Goal: Find specific page/section: Find specific page/section

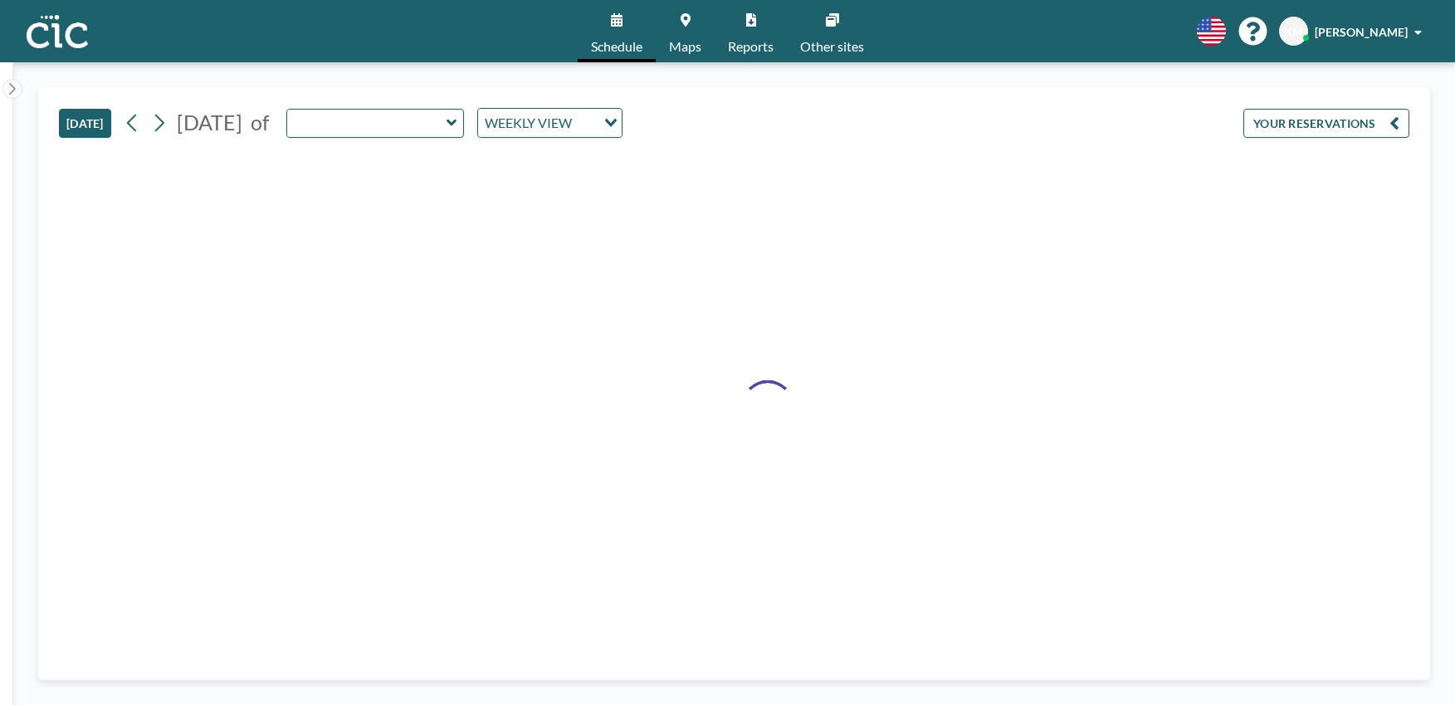
type input "Une"
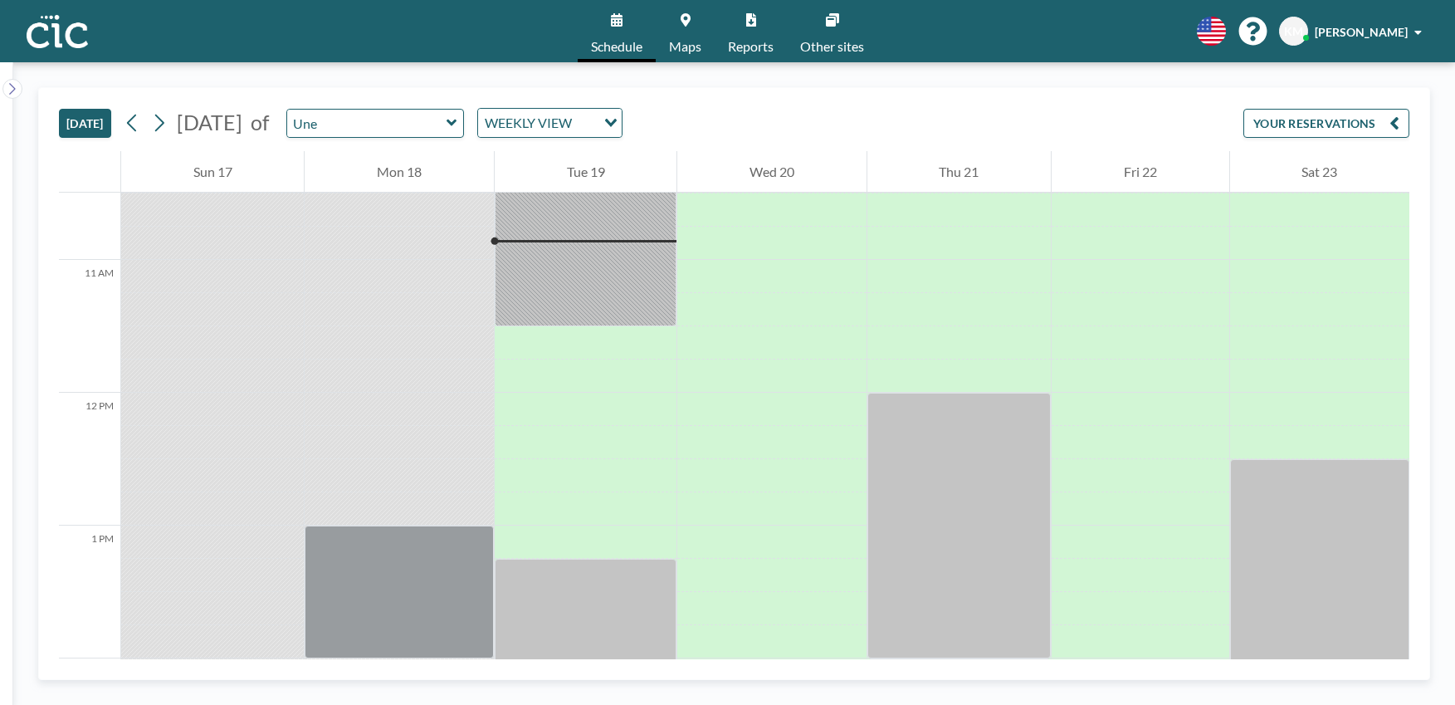
scroll to position [1395, 0]
click at [677, 31] on link "Maps" at bounding box center [685, 31] width 59 height 62
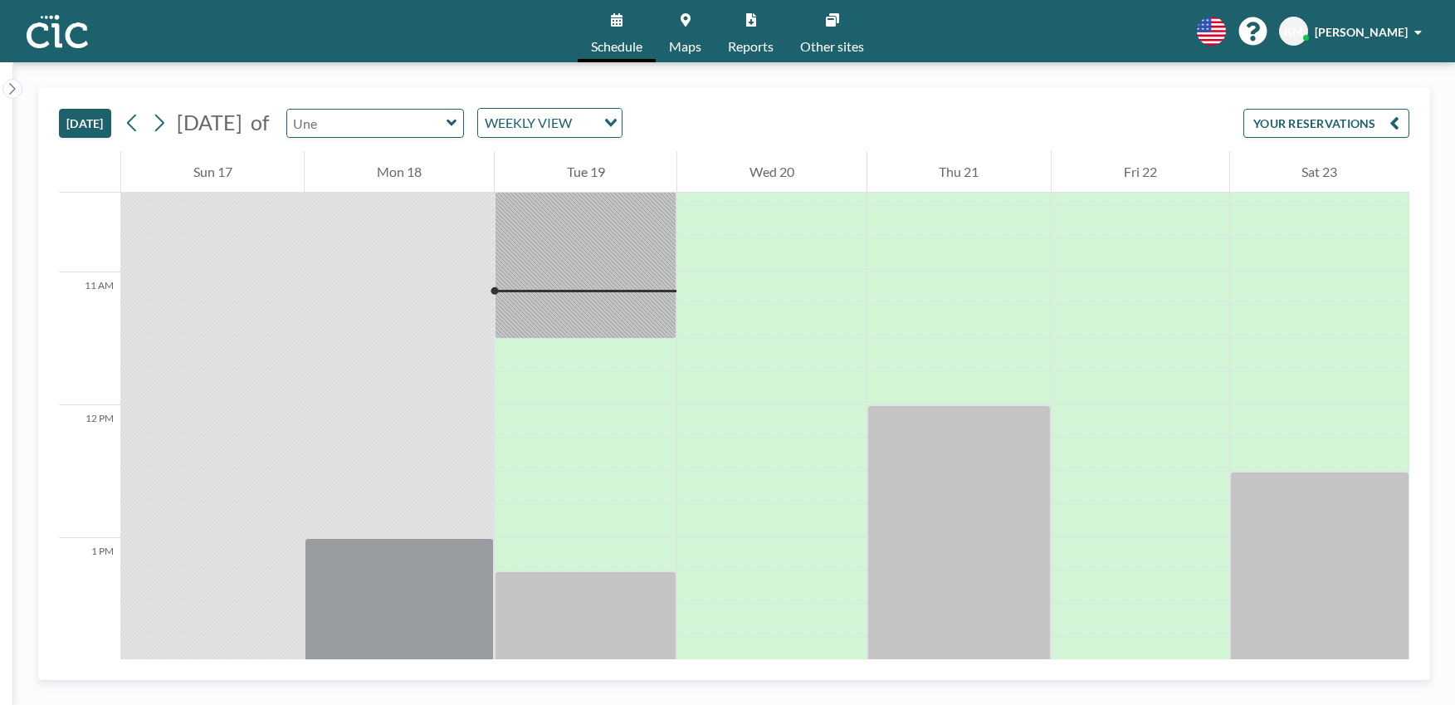
click at [431, 123] on input "text" at bounding box center [366, 123] width 159 height 27
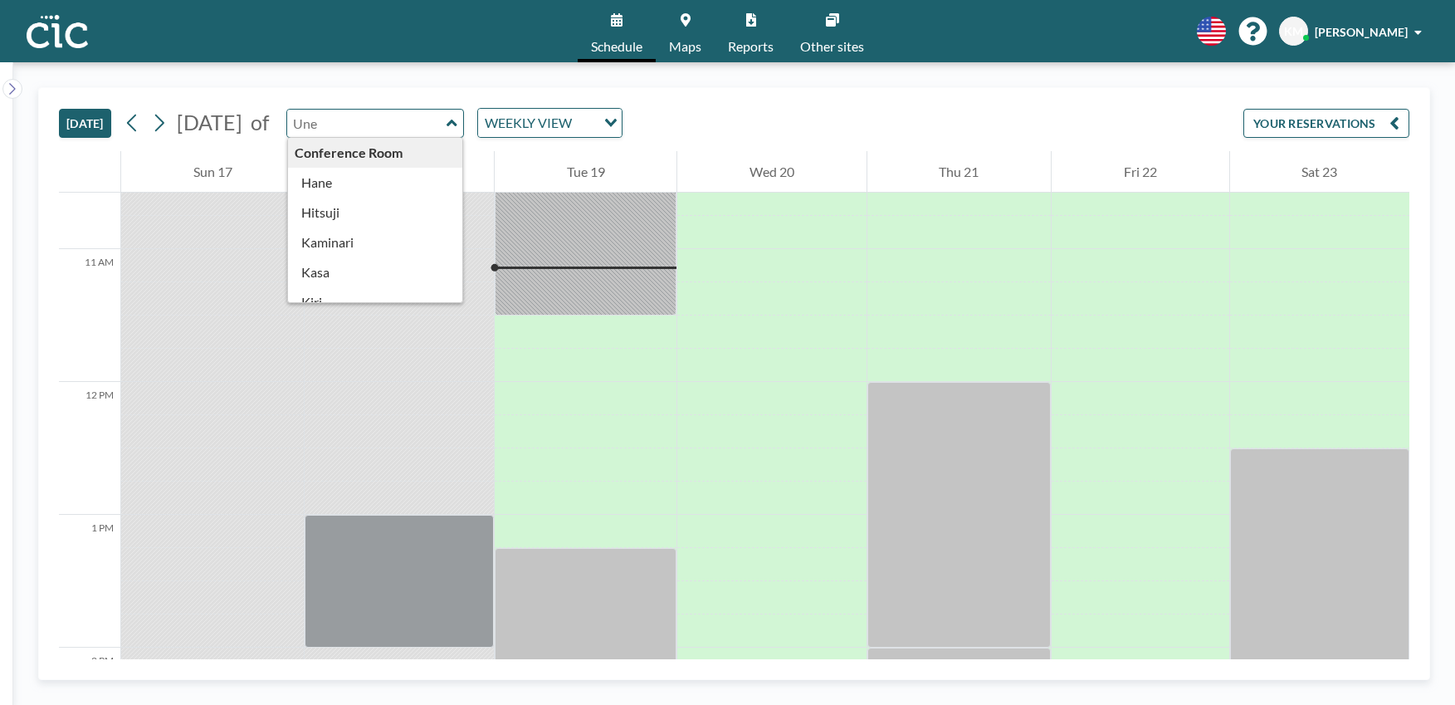
scroll to position [1428, 0]
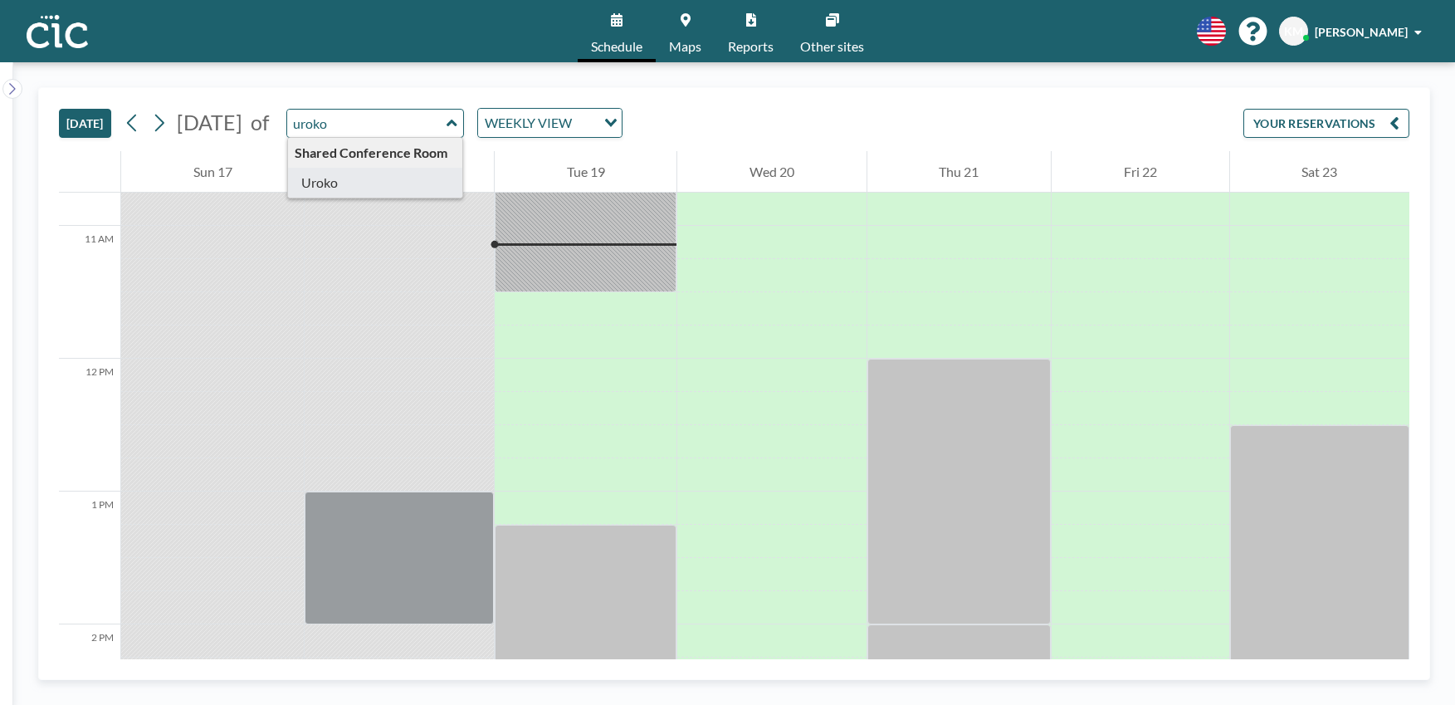
type input "Uroko"
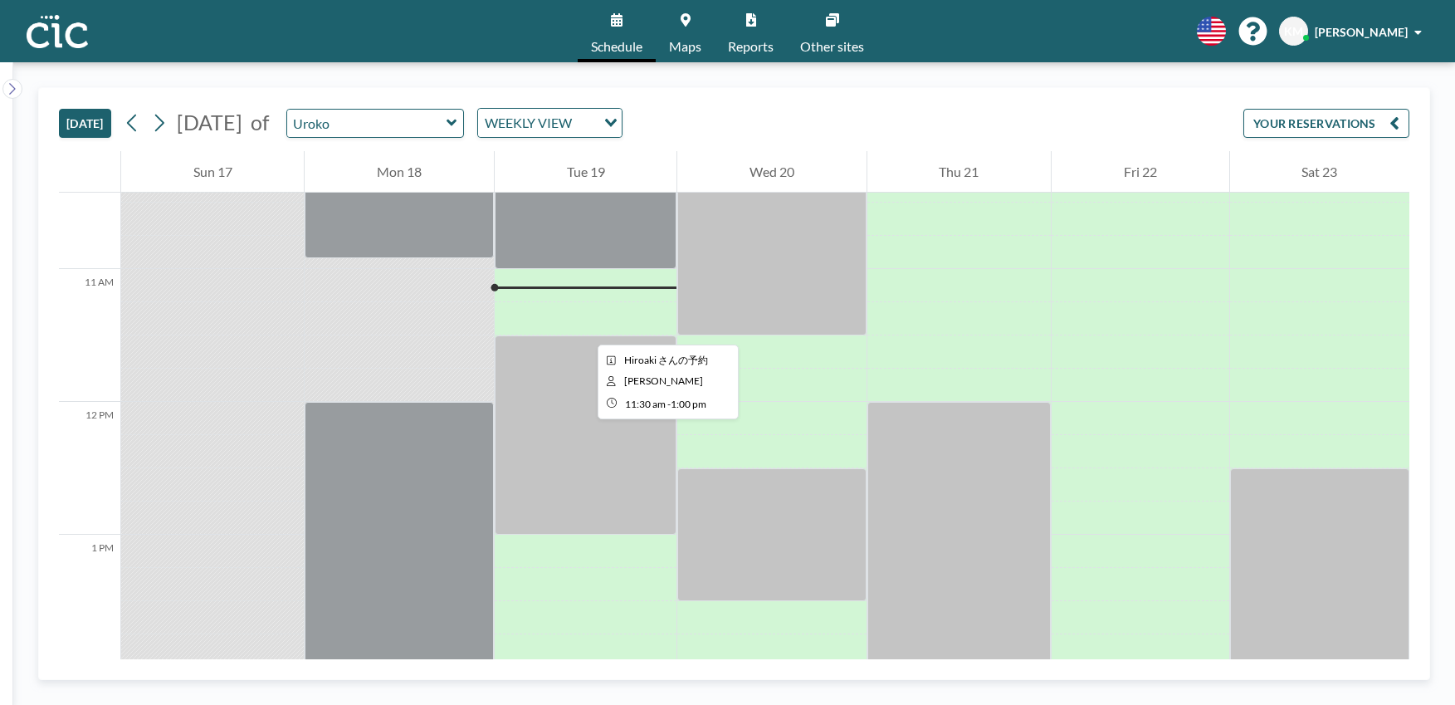
scroll to position [1369, 0]
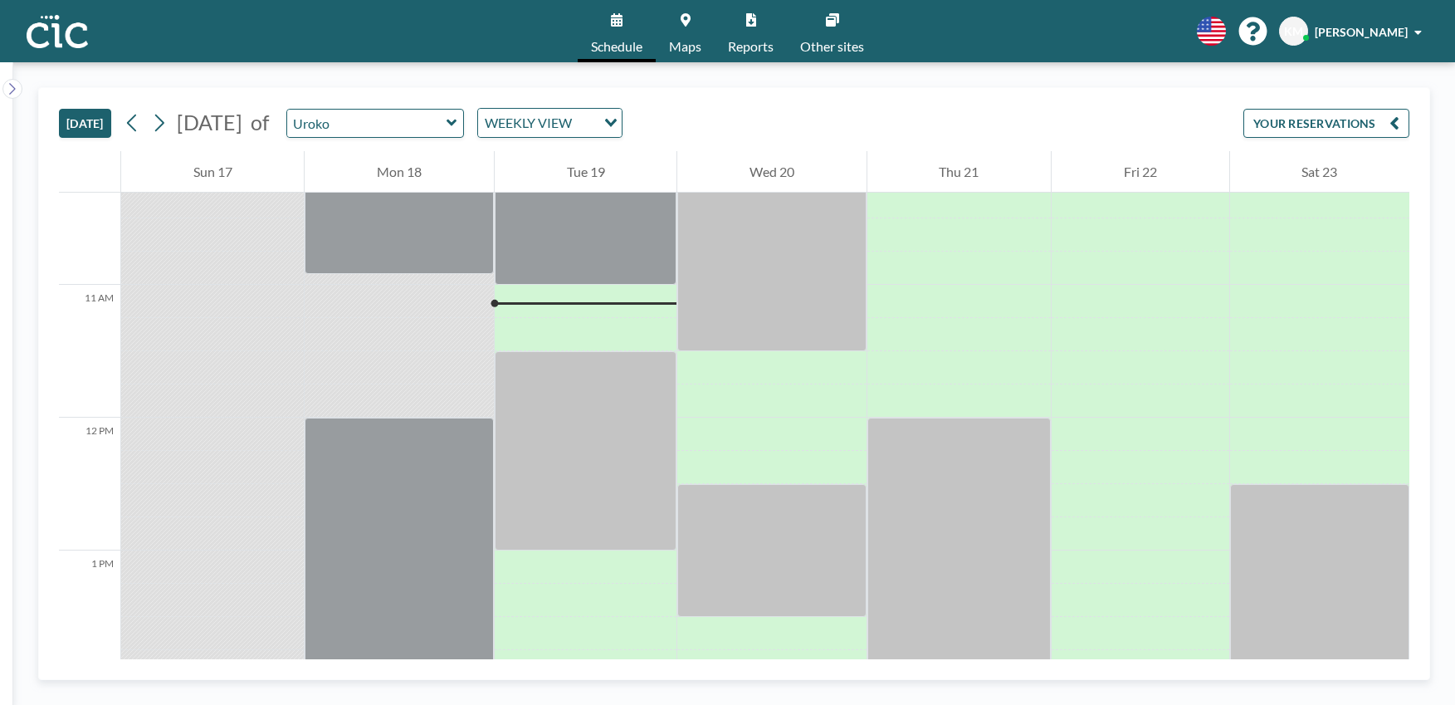
click at [699, 65] on div "TODAY August 2025 of Uroko WEEKLY VIEW Loading... YOUR RESERVATIONS 12 AM 1 AM …" at bounding box center [734, 383] width 1442 height 642
click at [699, 57] on link "Maps" at bounding box center [685, 31] width 59 height 62
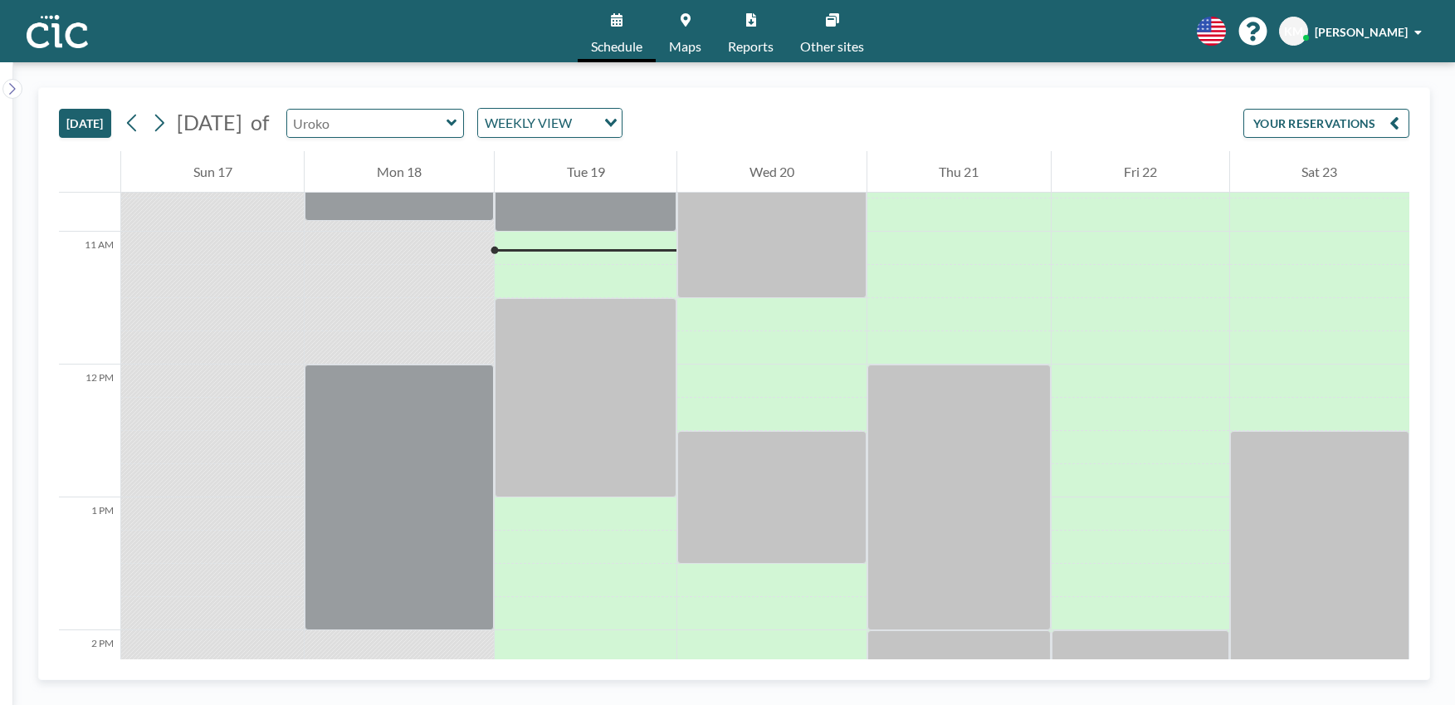
click at [412, 129] on input "text" at bounding box center [366, 123] width 159 height 27
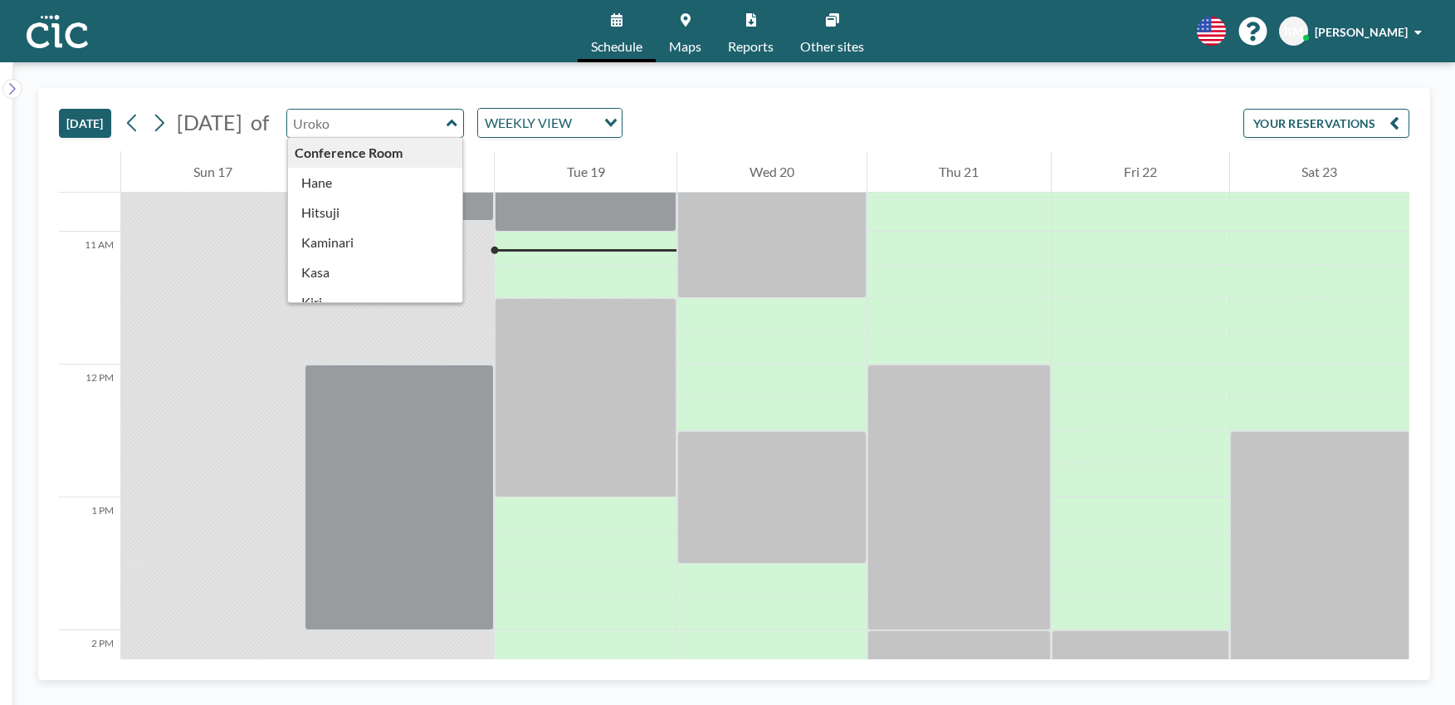
scroll to position [1428, 0]
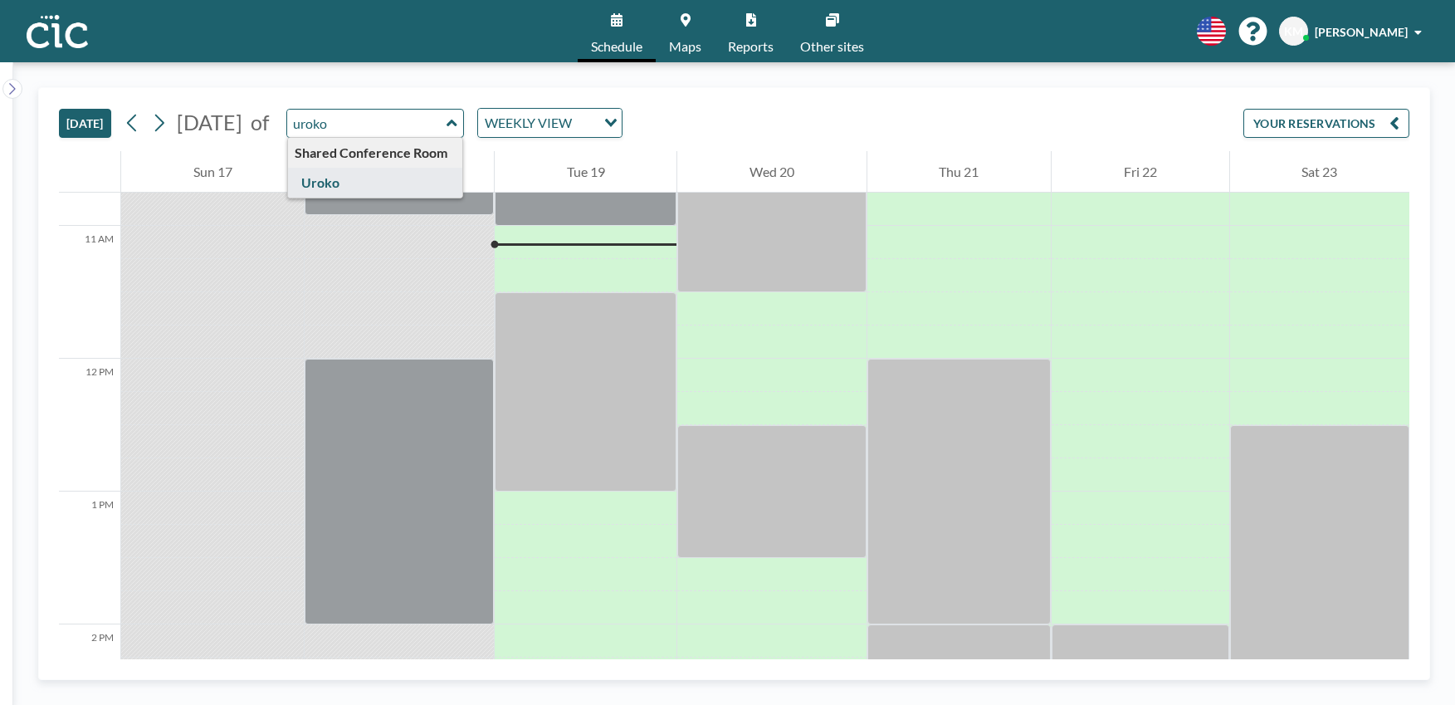
type input "Uroko"
click at [678, 37] on link "Maps" at bounding box center [685, 31] width 59 height 62
